Goal: Information Seeking & Learning: Check status

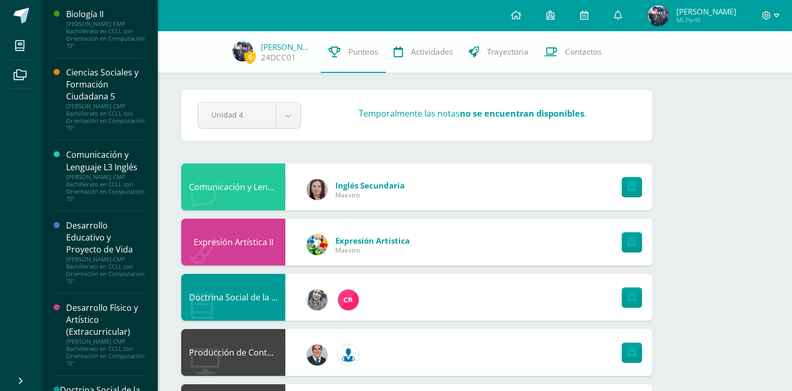
scroll to position [416, 0]
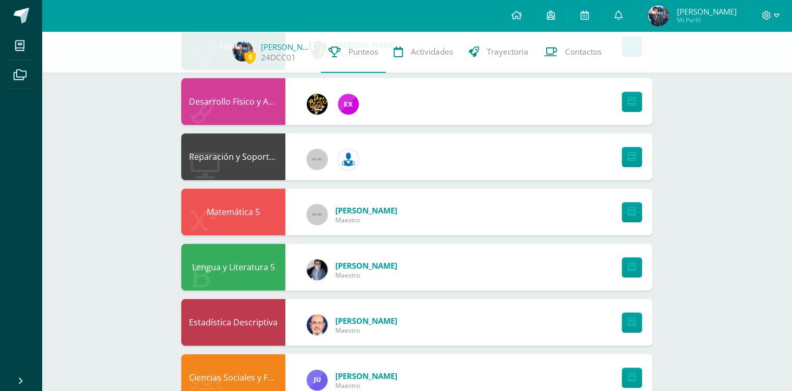
click at [622, 11] on icon at bounding box center [618, 14] width 8 height 9
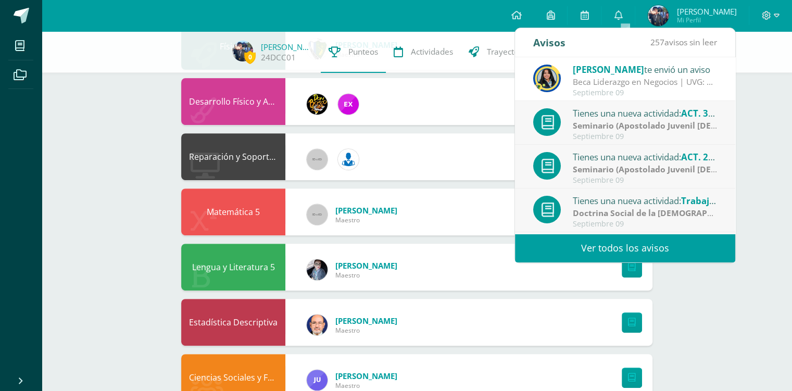
scroll to position [260, 0]
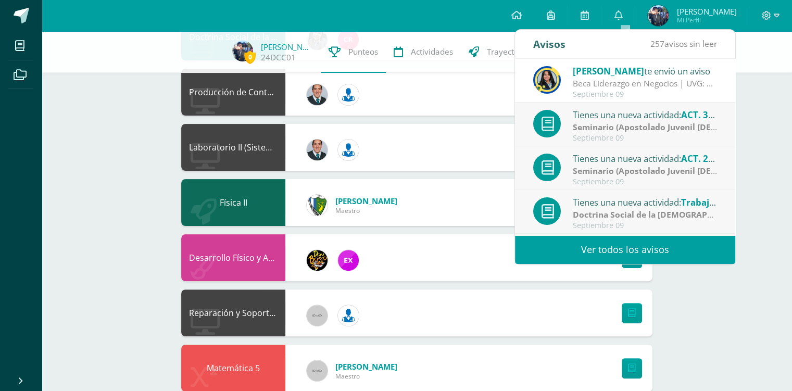
click at [29, 8] on link at bounding box center [21, 15] width 42 height 31
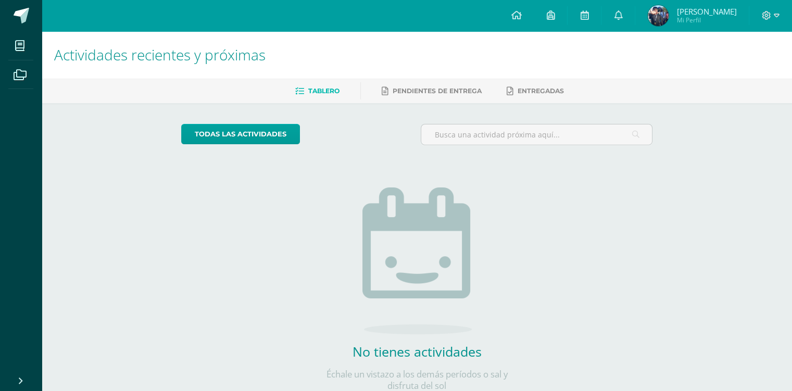
click at [635, 18] on link at bounding box center [617, 15] width 33 height 31
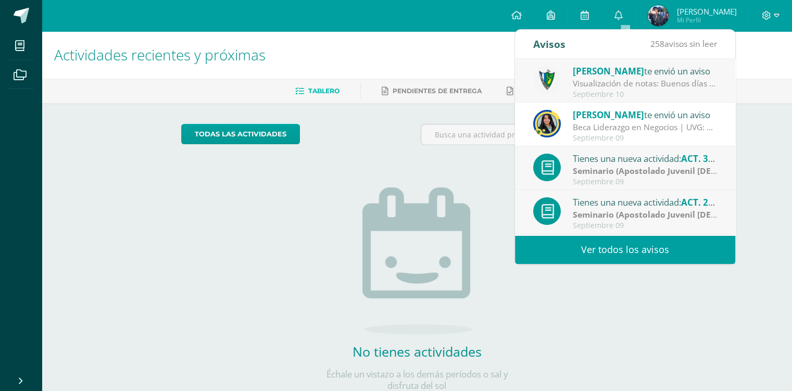
click at [609, 77] on div "Jose Pinto te envió un aviso" at bounding box center [645, 71] width 145 height 14
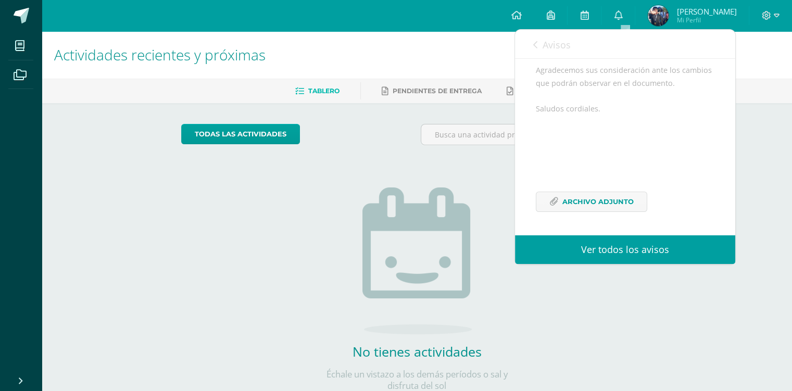
scroll to position [250, 0]
click at [626, 205] on span "Archivo Adjunto" at bounding box center [597, 201] width 71 height 19
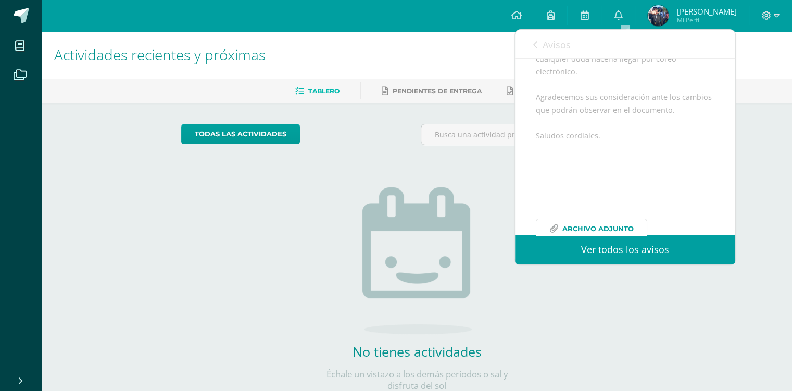
scroll to position [146, 0]
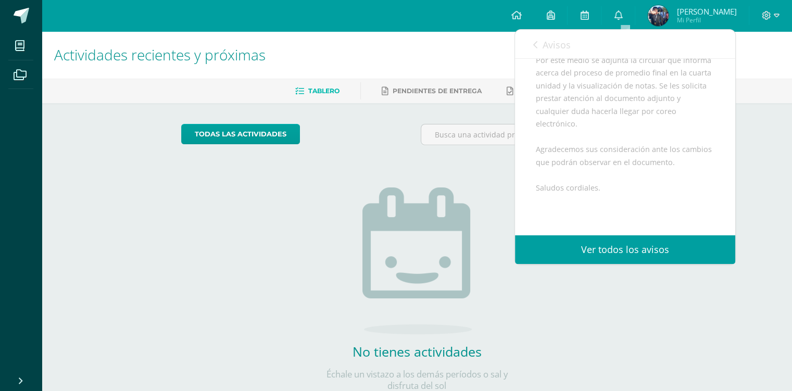
click at [446, 148] on div at bounding box center [536, 139] width 240 height 30
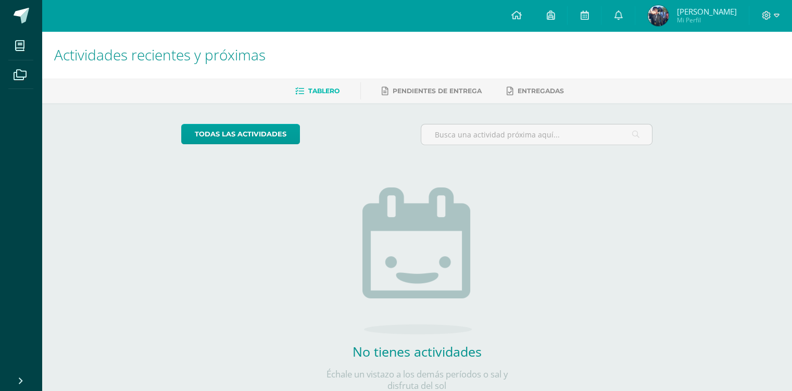
click at [18, 24] on link at bounding box center [21, 15] width 42 height 31
click at [679, 16] on span "Dereck Andres Mi Perfil" at bounding box center [692, 15] width 93 height 21
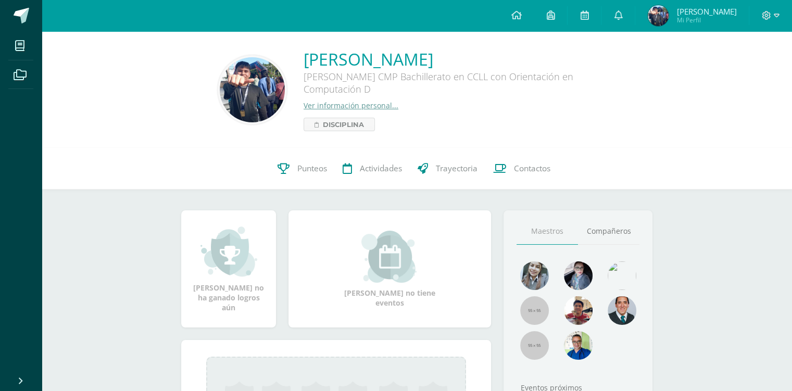
click at [299, 172] on span "Punteos" at bounding box center [312, 168] width 30 height 11
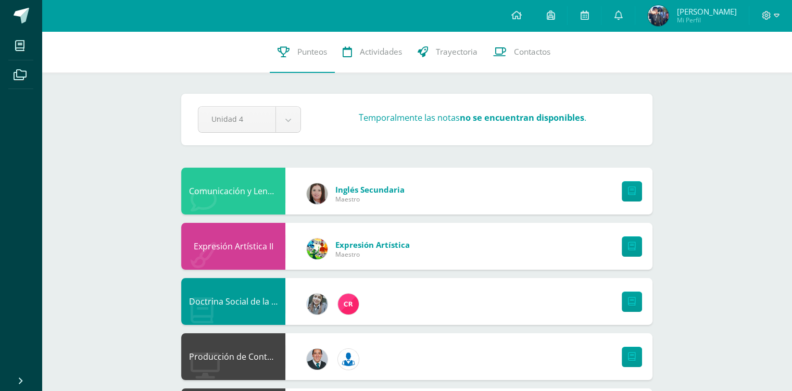
click at [525, 187] on div "Comunicación y Lenguaje L3 Inglés Inglés Secundaria Maestro" at bounding box center [416, 191] width 471 height 47
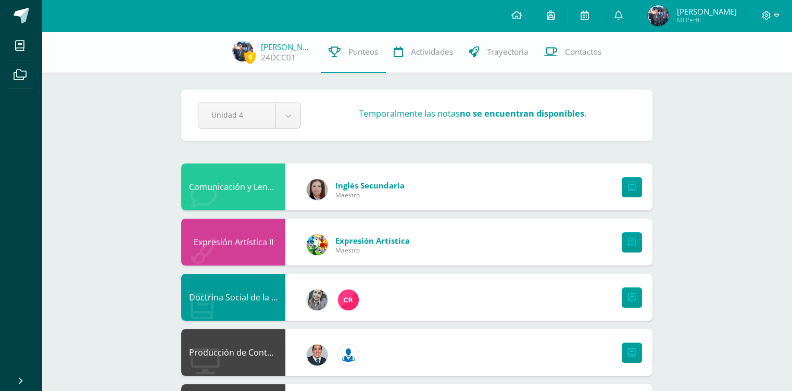
click at [22, 14] on span at bounding box center [22, 16] width 16 height 16
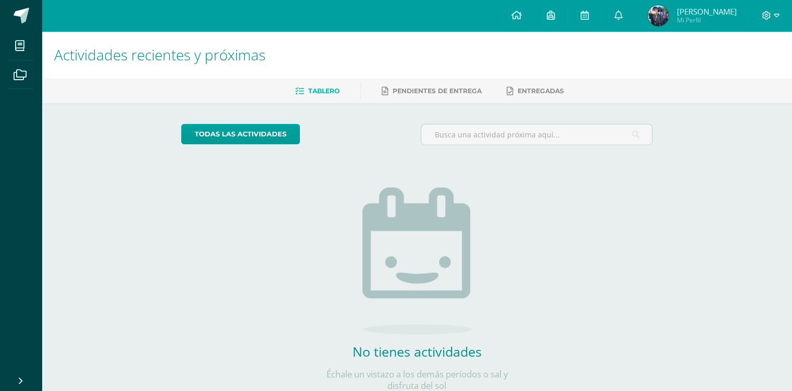
click at [708, 26] on span "[PERSON_NAME] Mi Perfil" at bounding box center [692, 15] width 93 height 21
